Goal: Task Accomplishment & Management: Manage account settings

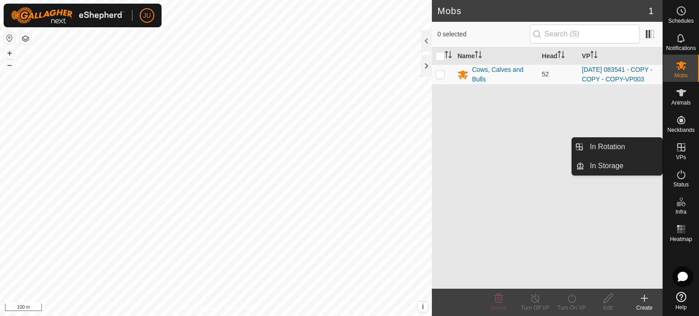
click at [682, 150] on icon at bounding box center [681, 147] width 11 height 11
click at [609, 147] on link "In Rotation" at bounding box center [623, 147] width 78 height 18
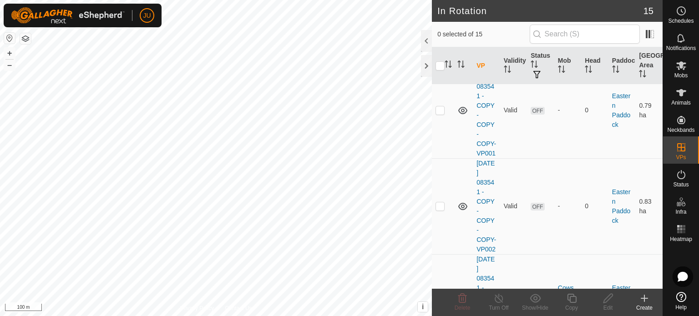
scroll to position [637, 0]
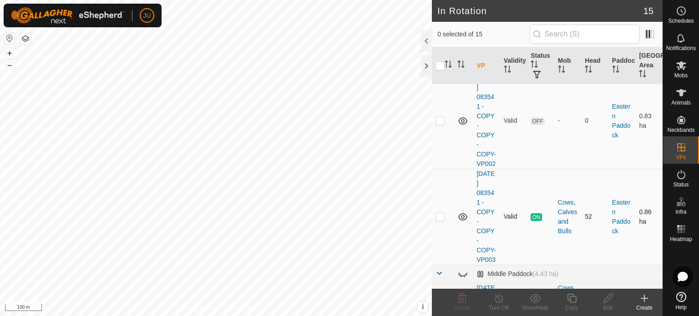
click at [442, 220] on p-checkbox at bounding box center [439, 216] width 9 height 7
checkbox input "true"
click at [572, 299] on icon at bounding box center [571, 298] width 11 height 11
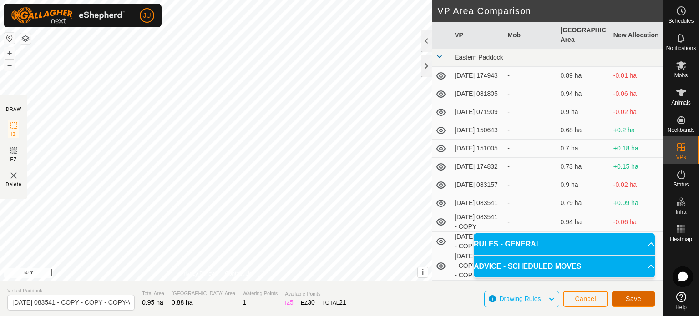
click at [636, 295] on span "Save" at bounding box center [633, 298] width 15 height 7
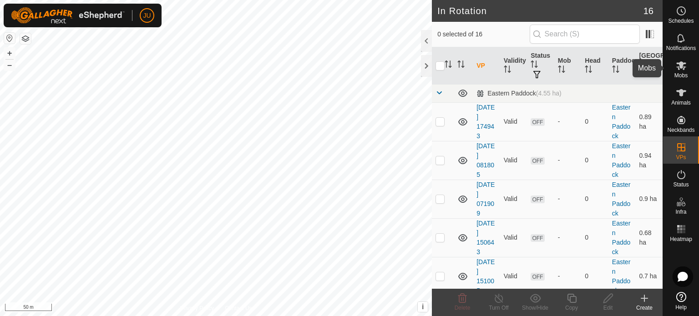
click at [684, 68] on icon at bounding box center [681, 65] width 11 height 11
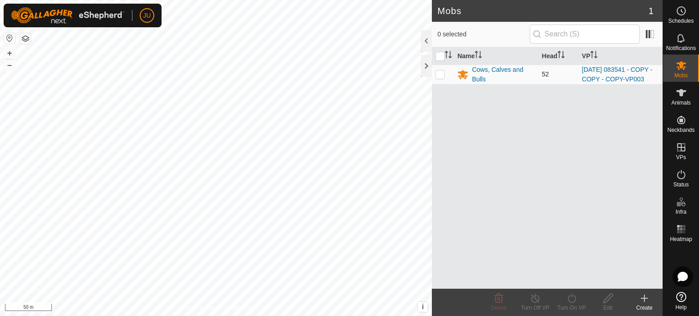
click at [443, 77] on p-checkbox at bounding box center [439, 74] width 9 height 7
checkbox input "true"
click at [575, 297] on icon at bounding box center [571, 298] width 8 height 9
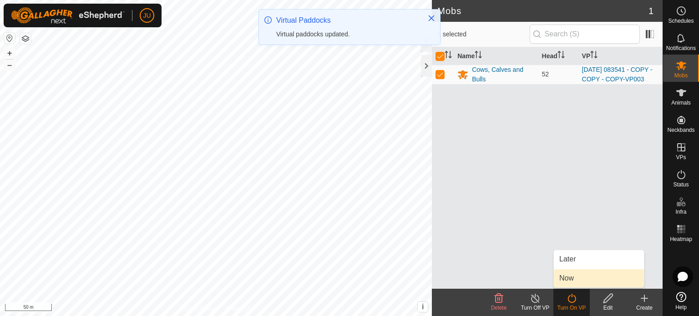
click at [571, 276] on link "Now" at bounding box center [599, 278] width 90 height 18
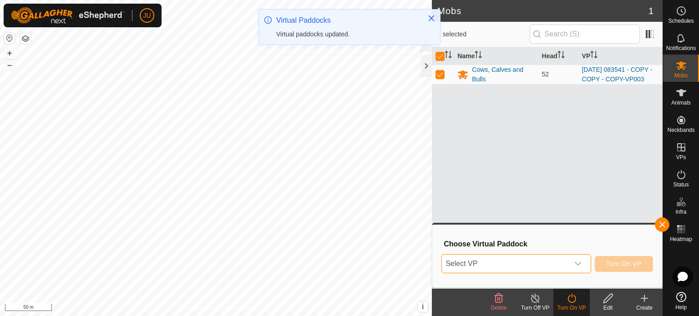
click at [534, 263] on span "Select VP" at bounding box center [505, 264] width 127 height 18
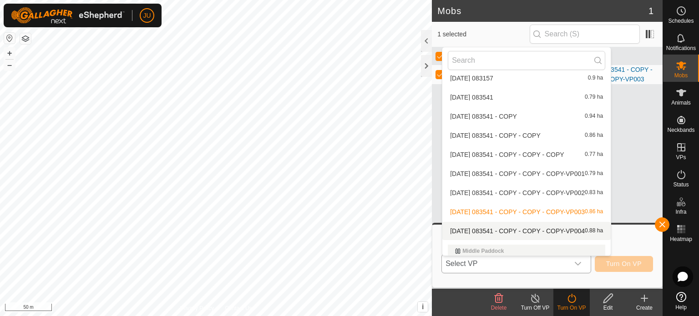
scroll to position [165, 0]
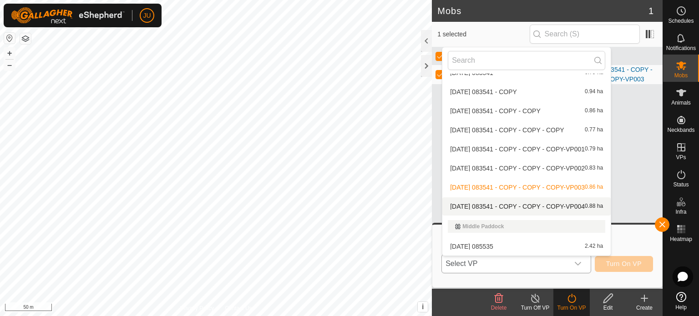
click at [518, 203] on span "[DATE] 083541 - COPY - COPY - COPY-VP004" at bounding box center [517, 206] width 135 height 6
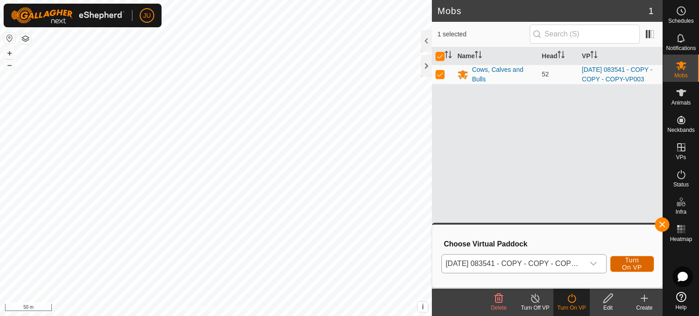
click at [632, 260] on span "Turn On VP" at bounding box center [632, 264] width 21 height 15
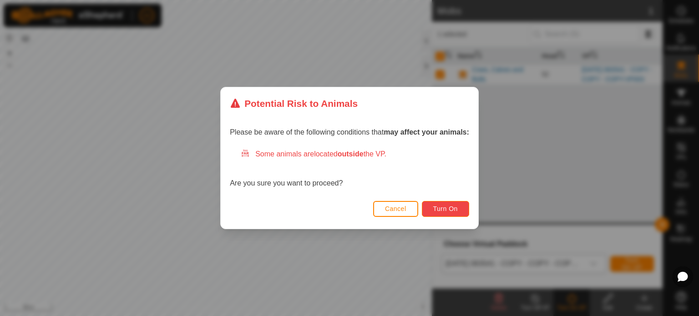
click at [450, 208] on span "Turn On" at bounding box center [445, 208] width 25 height 7
